Goal: Navigation & Orientation: Understand site structure

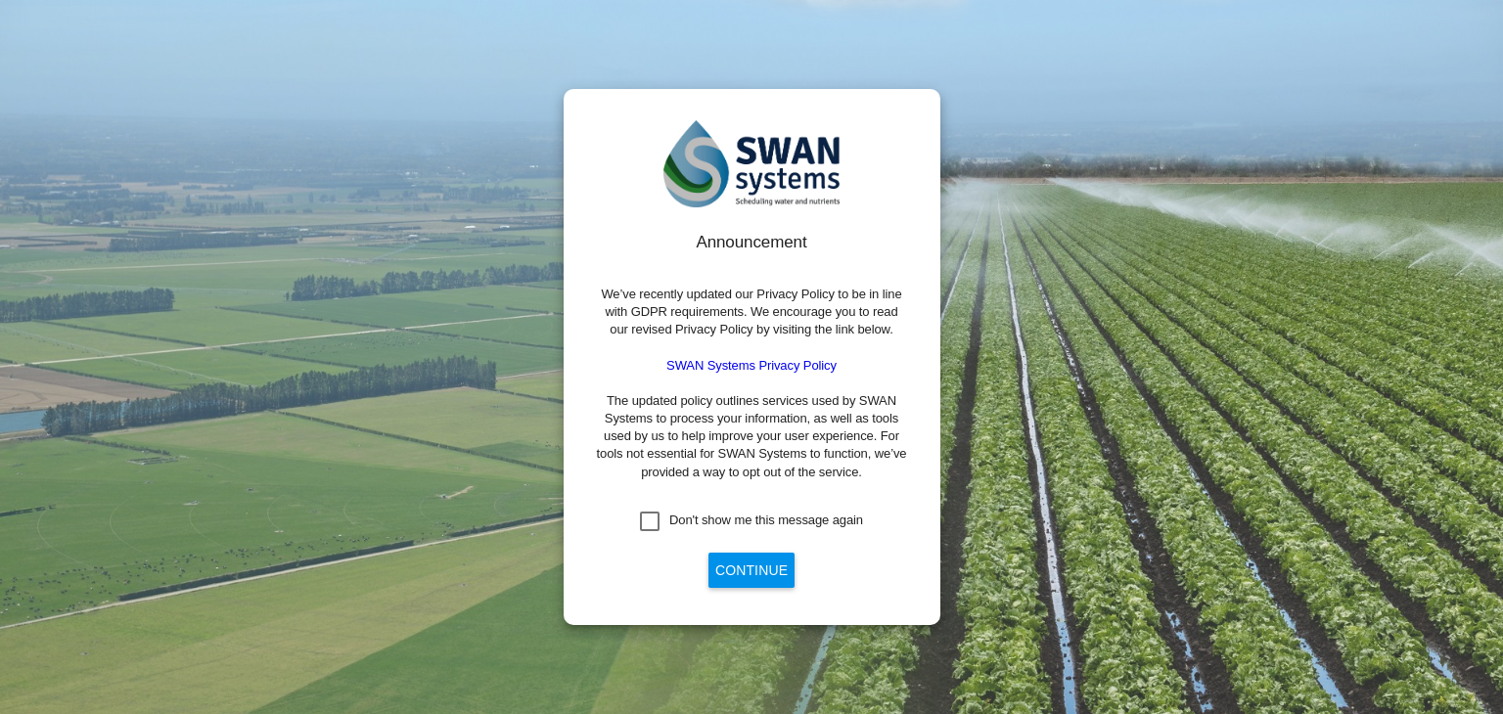
click at [741, 575] on button "Continue" at bounding box center [751, 570] width 86 height 35
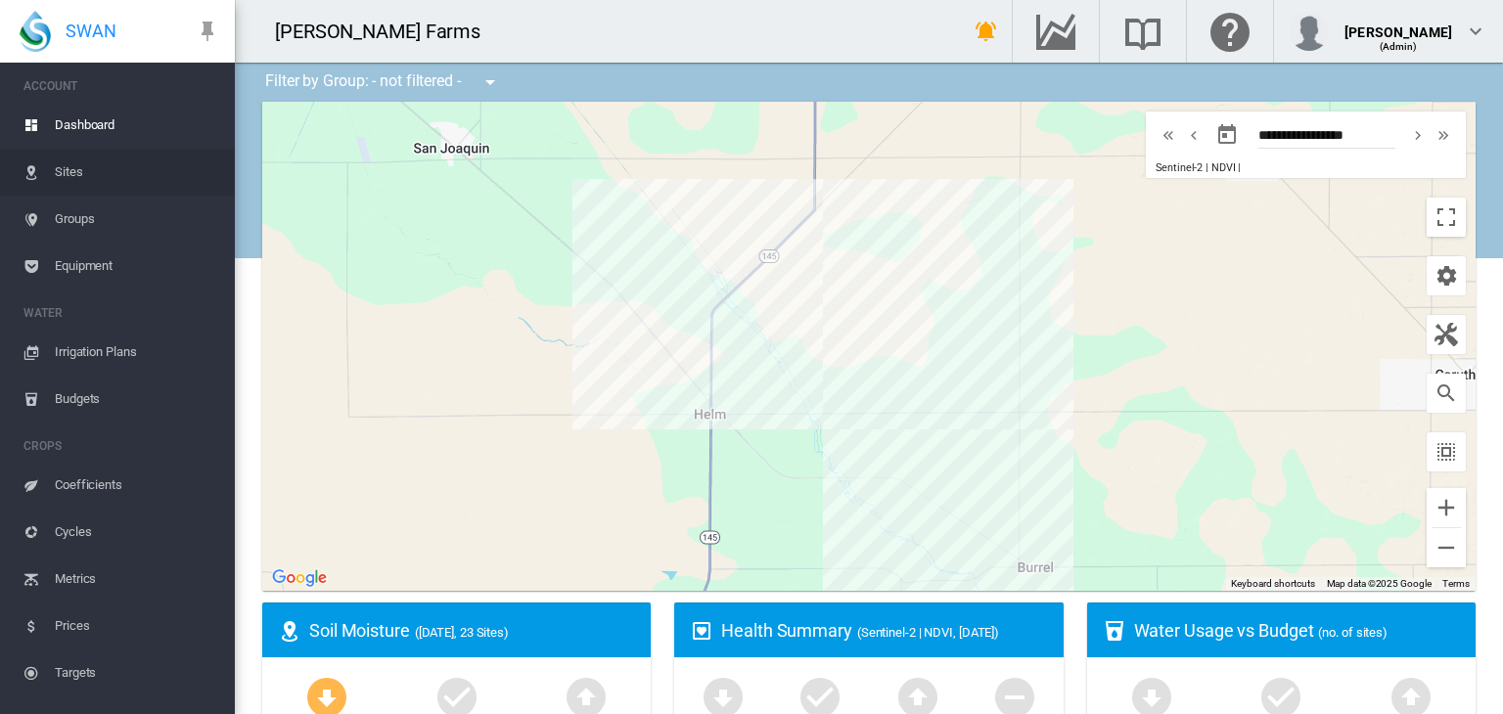
click at [75, 165] on span "Sites" at bounding box center [137, 172] width 164 height 47
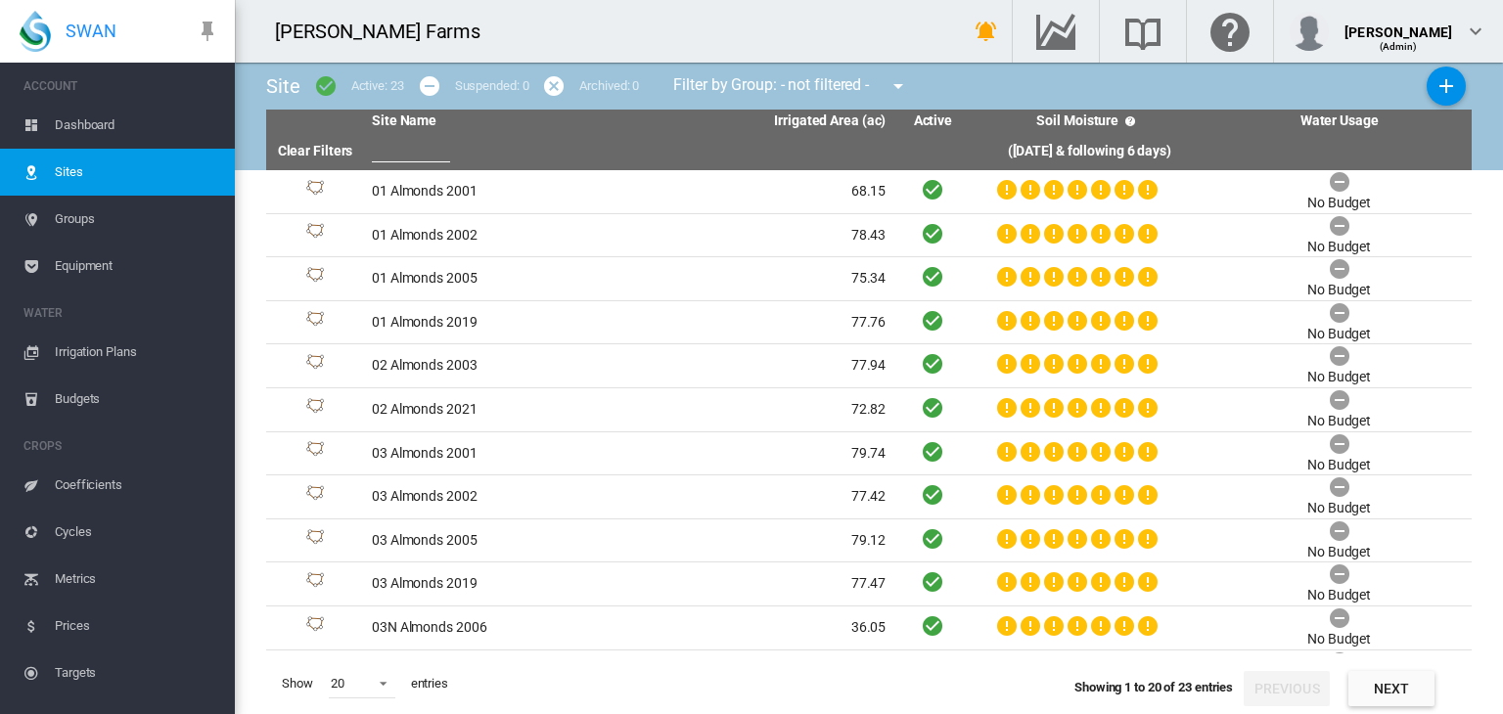
click at [125, 234] on span "Groups" at bounding box center [137, 219] width 164 height 47
click at [63, 226] on span "Groups" at bounding box center [137, 219] width 164 height 47
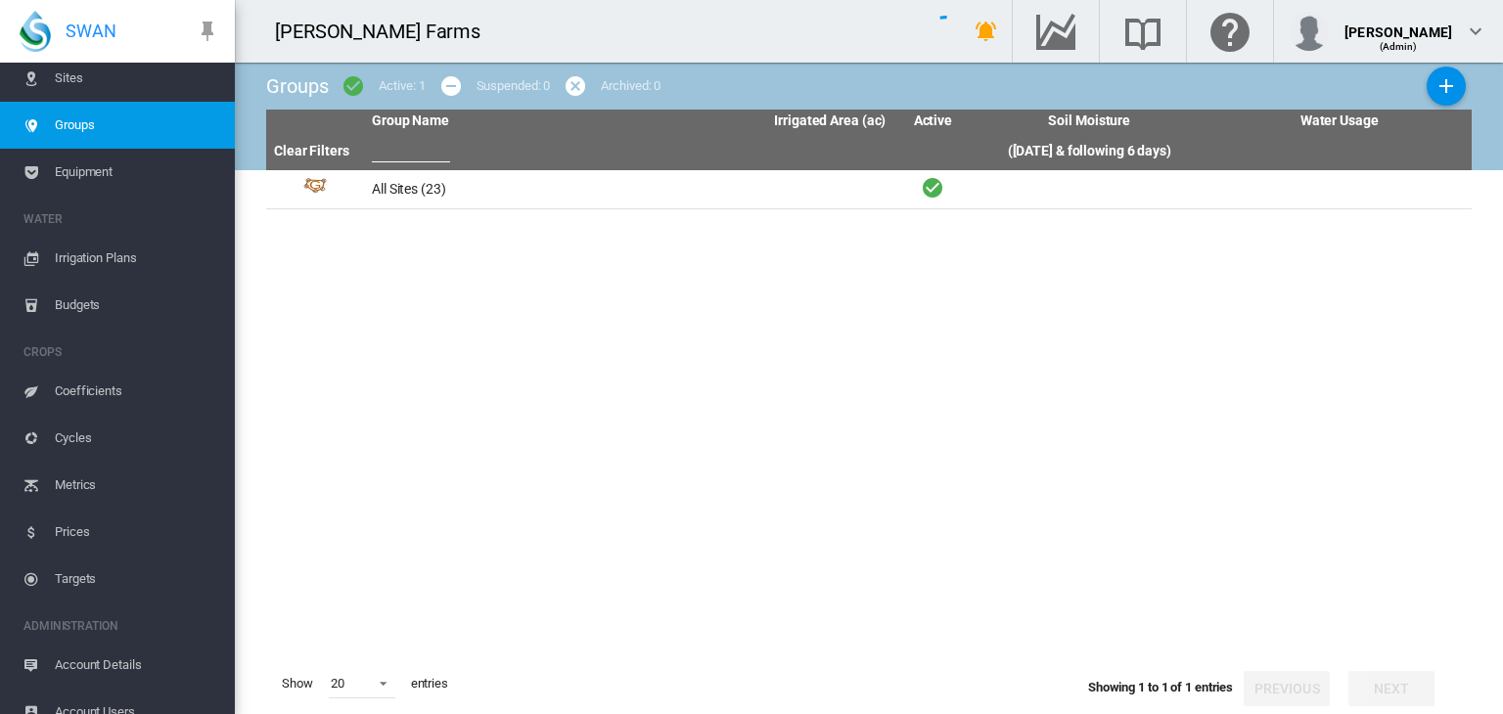
scroll to position [115, 0]
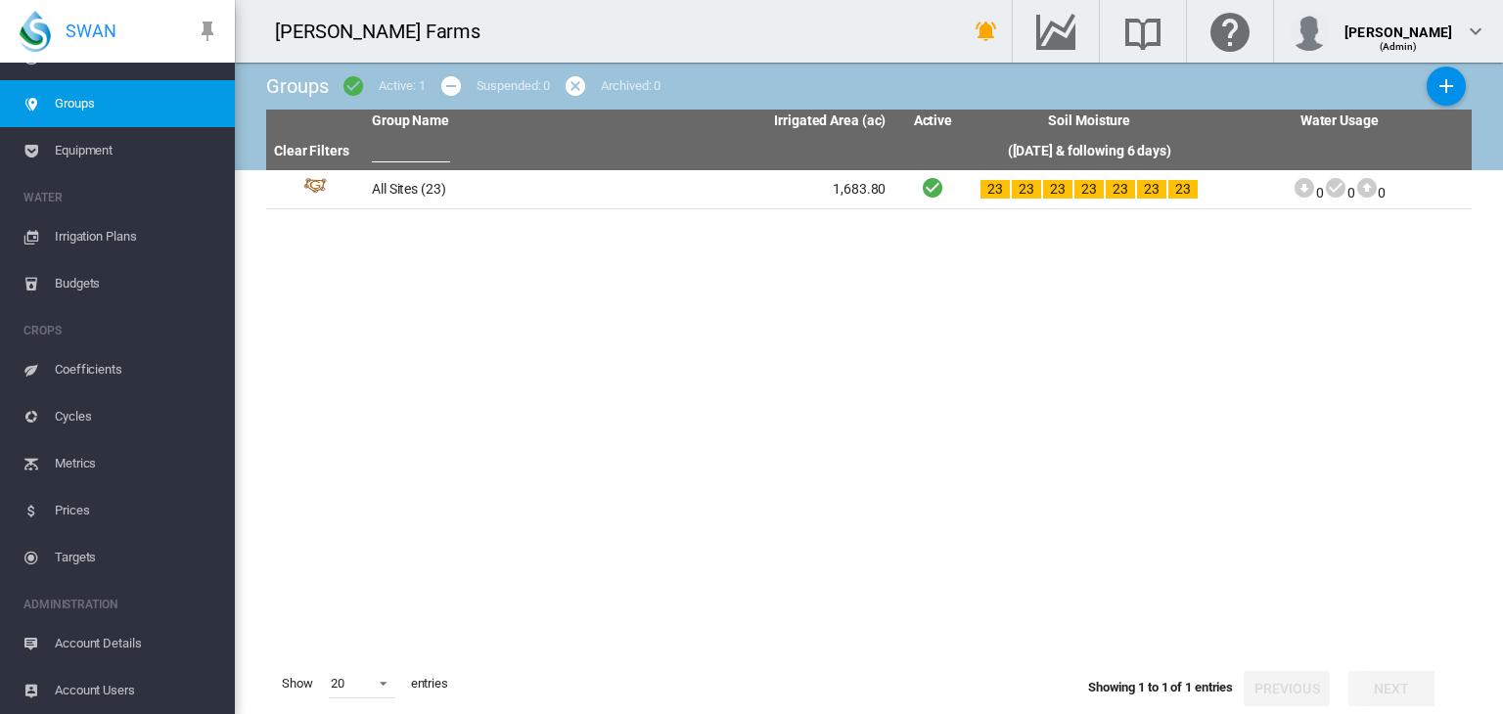
click at [97, 373] on span "Coefficients" at bounding box center [137, 369] width 164 height 47
